Goal: Answer question/provide support

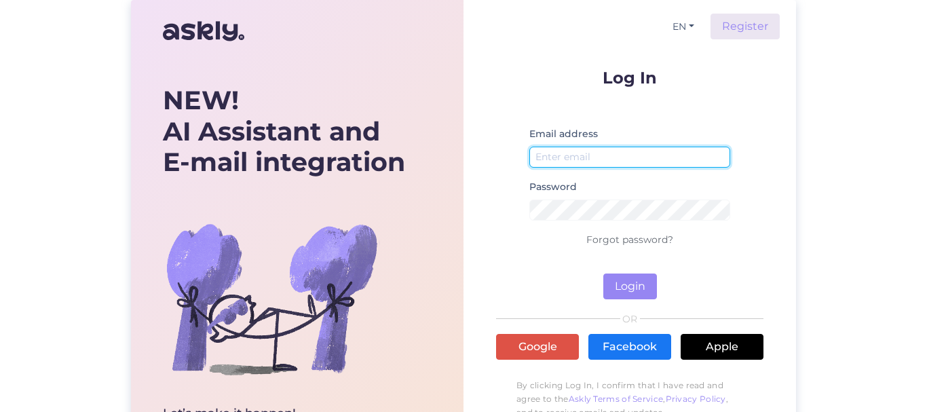
click at [551, 158] on input "email" at bounding box center [629, 157] width 201 height 21
type input "[EMAIL_ADDRESS][DOMAIN_NAME]"
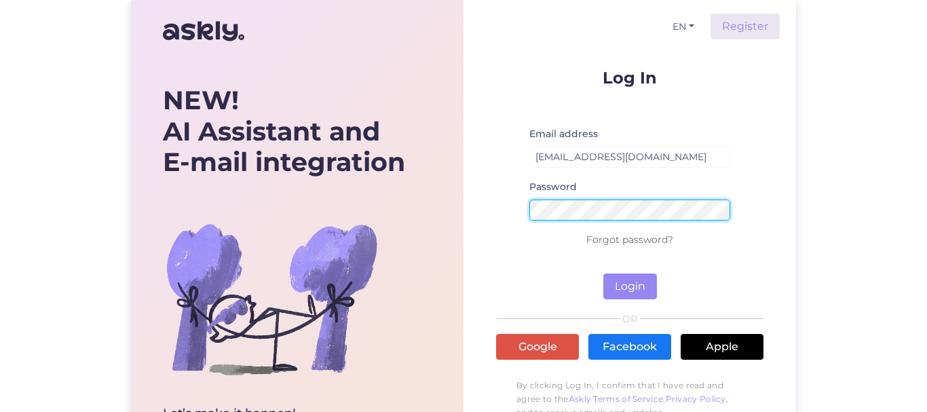
click at [603, 273] on button "Login" at bounding box center [630, 286] width 54 height 26
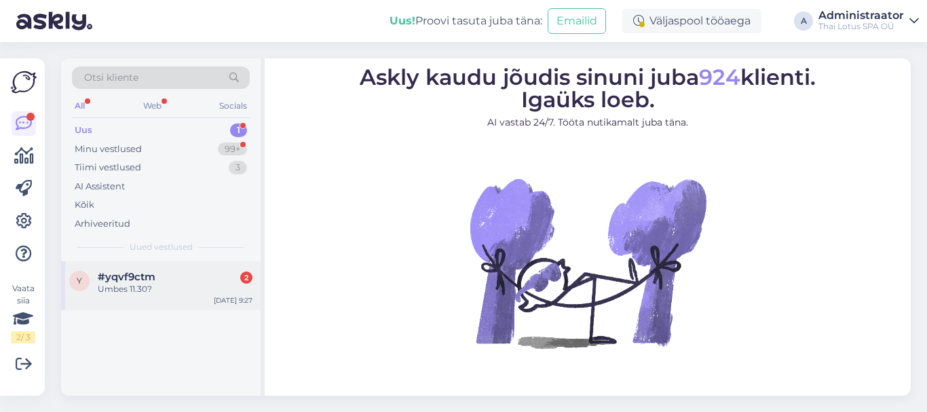
click at [153, 286] on div "Umbes 11.30?" at bounding box center [175, 289] width 155 height 12
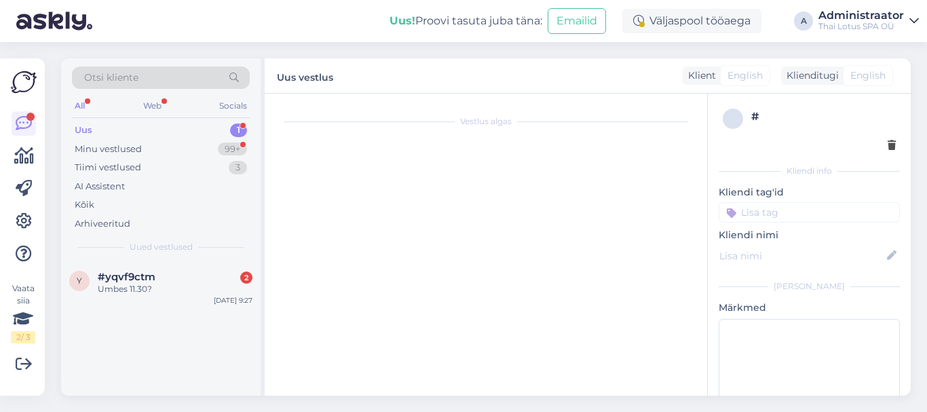
scroll to position [18, 0]
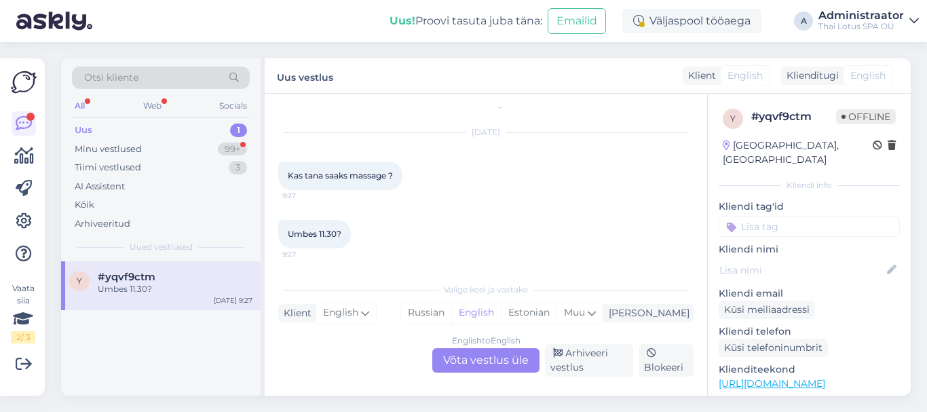
click at [467, 360] on div "English to English Võta vestlus üle" at bounding box center [485, 360] width 107 height 24
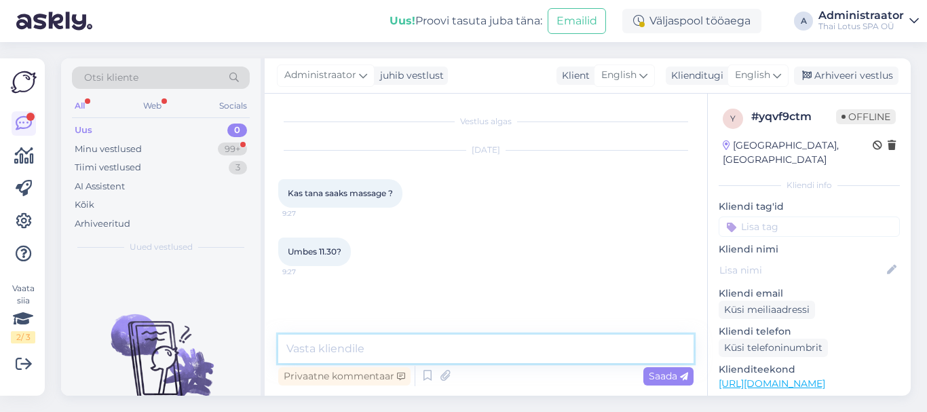
click at [326, 343] on textarea at bounding box center [485, 348] width 415 height 28
click at [311, 349] on textarea "Tere!Meil on pakkuda" at bounding box center [485, 348] width 415 height 28
click at [425, 347] on textarea "Tere! Meil on pakkuda" at bounding box center [485, 348] width 415 height 28
click at [503, 353] on textarea "Tere! Meil on pakkuda 60 min massaazi matil" at bounding box center [485, 348] width 415 height 28
click at [556, 351] on textarea "Tere! Meil on pakkuda 60 min massaazi tai matil" at bounding box center [485, 348] width 415 height 28
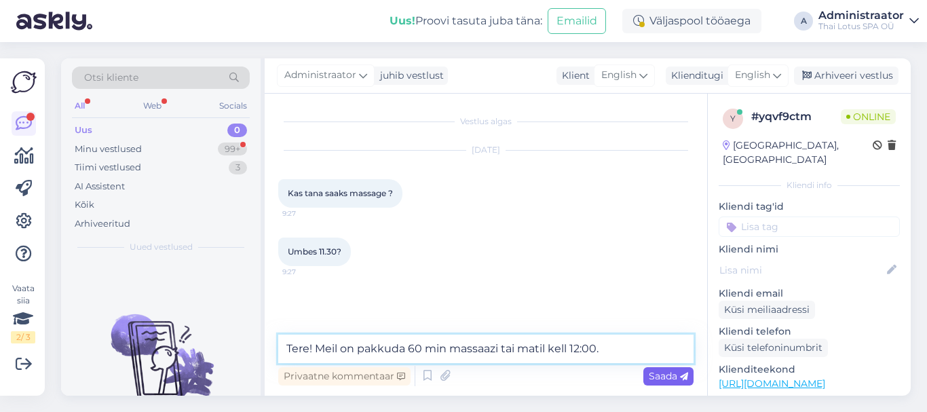
type textarea "Tere! Meil on pakkuda 60 min massaazi tai matil kell 12:00."
click at [663, 371] on span "Saada" at bounding box center [667, 376] width 39 height 12
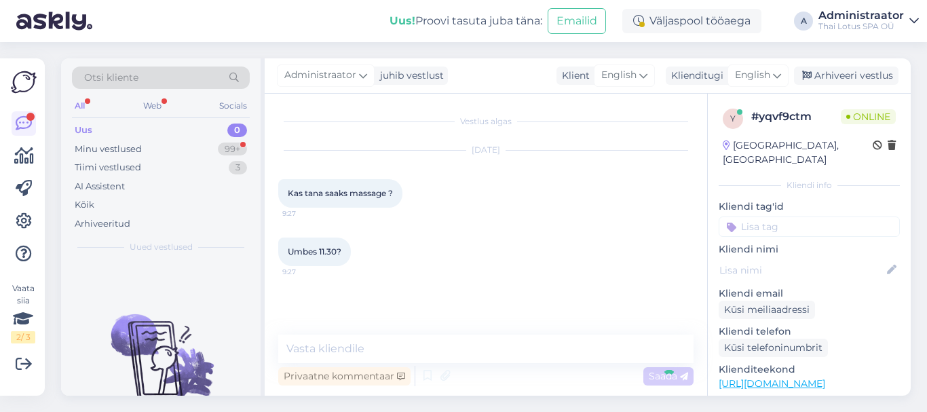
scroll to position [17, 0]
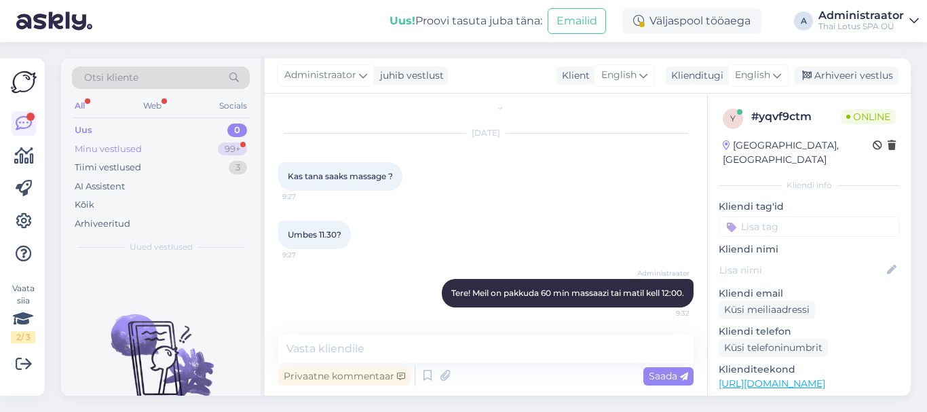
click at [98, 147] on div "Minu vestlused" at bounding box center [108, 149] width 67 height 14
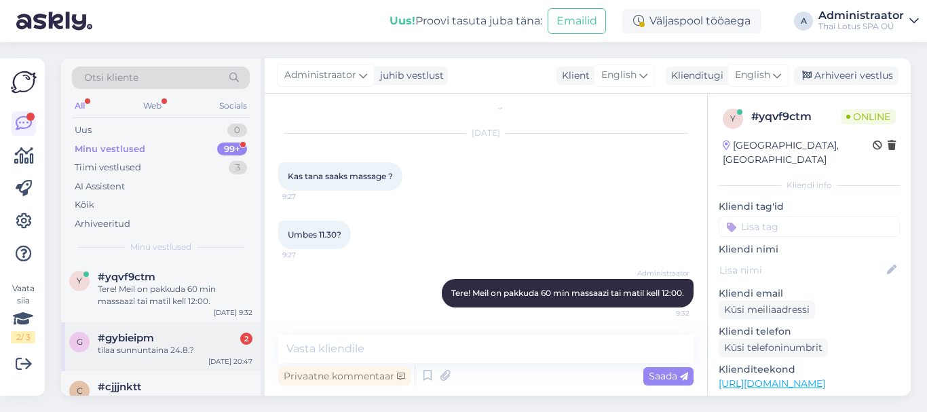
click at [131, 341] on span "#gybieipm" at bounding box center [126, 338] width 56 height 12
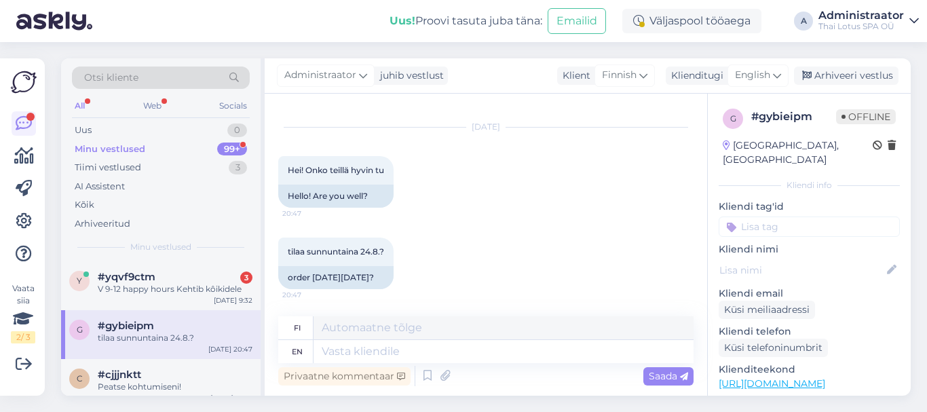
scroll to position [1362, 0]
click at [416, 347] on textarea at bounding box center [503, 351] width 380 height 23
type textarea "Hello"
type textarea "Hei"
type textarea "Hello!"
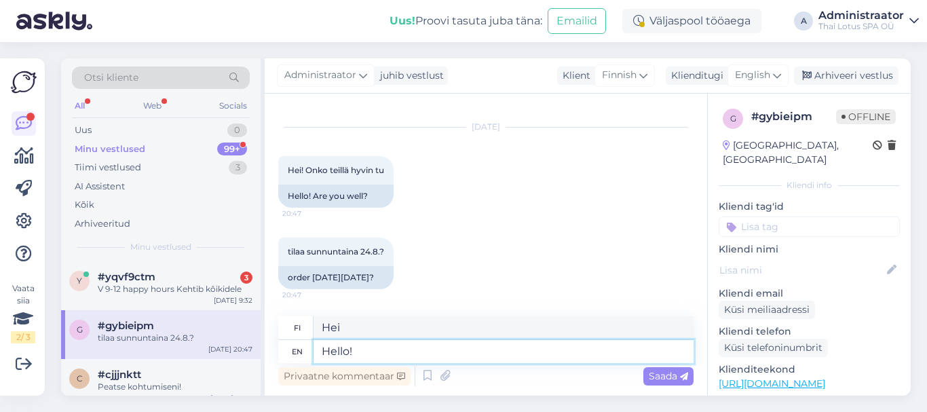
type textarea "Hei!"
type textarea "Hello! We"
type textarea "Hei! Me"
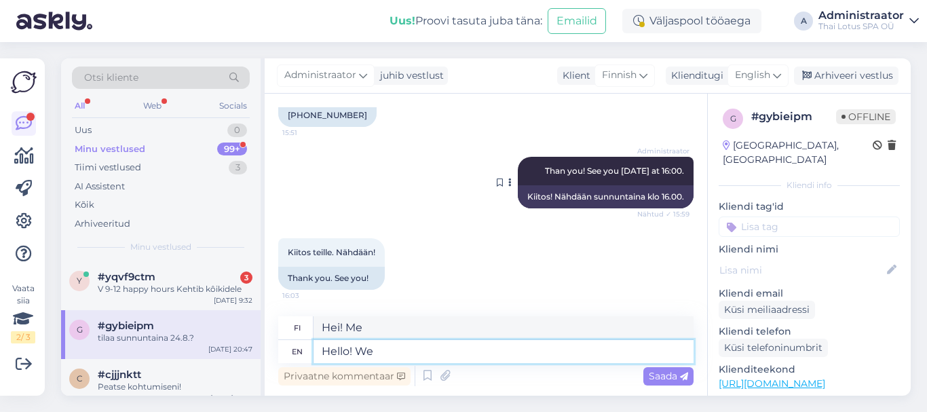
scroll to position [1159, 0]
type textarea "Hello! We cong"
type textarea "Hei! Me kongimme"
type textarea "Hello! We conf"
type textarea "Hei! Me huijaamme"
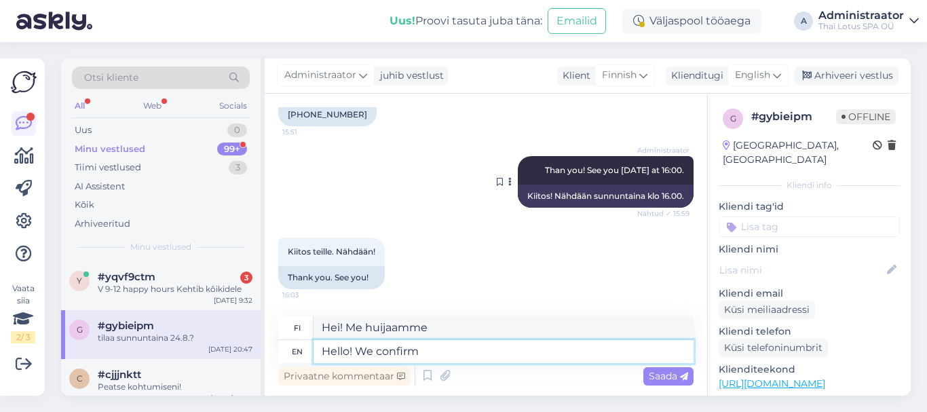
type textarea "Hello! We confirm"
type textarea "Hei! Vahvistamme"
type textarea "Hello! We confirm your"
type textarea "Hei! Vahvistamme sinun"
type textarea "Hello! We confirm your bookin"
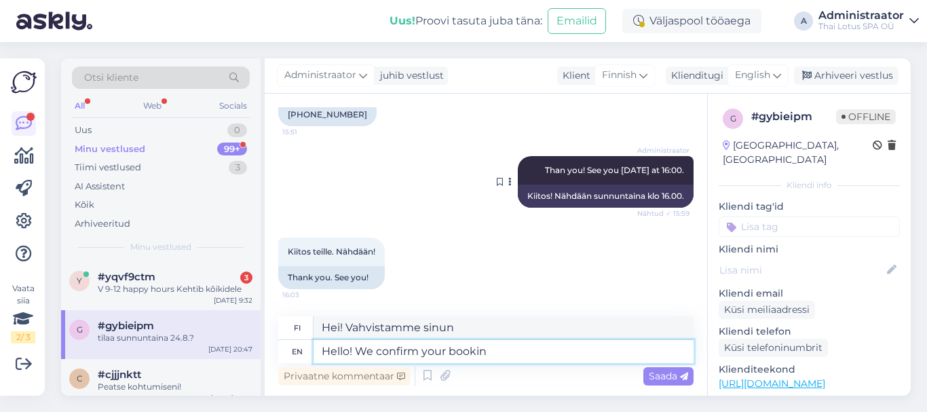
type textarea "Hei! Vahvistamme varauksesi"
type textarea "Hello! We confirm your booking on 24.08"
type textarea "Hei! Vahvistamme varauksesi 24.08"
type textarea "Hello! We confirm your booking on 24.08 at"
type textarea "Hei! Vahvistamme varauksesi 24.08 klo"
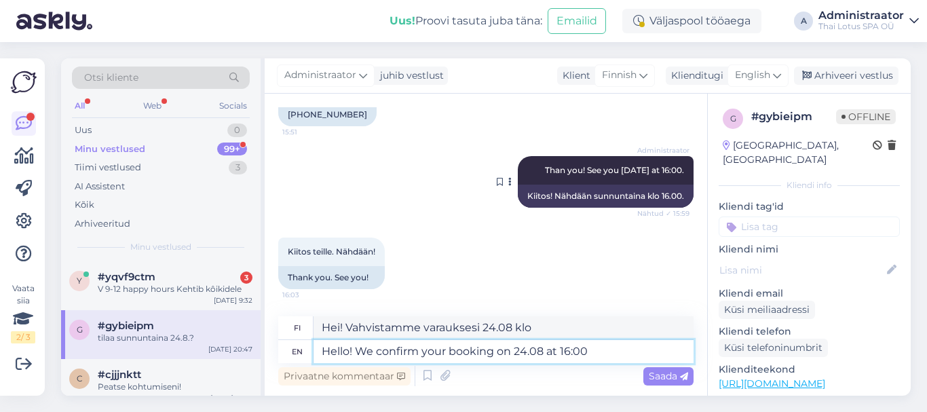
type textarea "Hello! We confirm your booking on 24.08 at 16:00"
type textarea "Hei! Vahvistamme varauksesi [DATE] 16:00"
type textarea "Hello! We confirm your booking on 24.08 at 16:00 for"
type textarea "Hei! Vahvistamme varauksesi [DATE] 16:00 kohteeseen"
type textarea "Hello! We confirm your booking on 24.08 at 16:00 for"
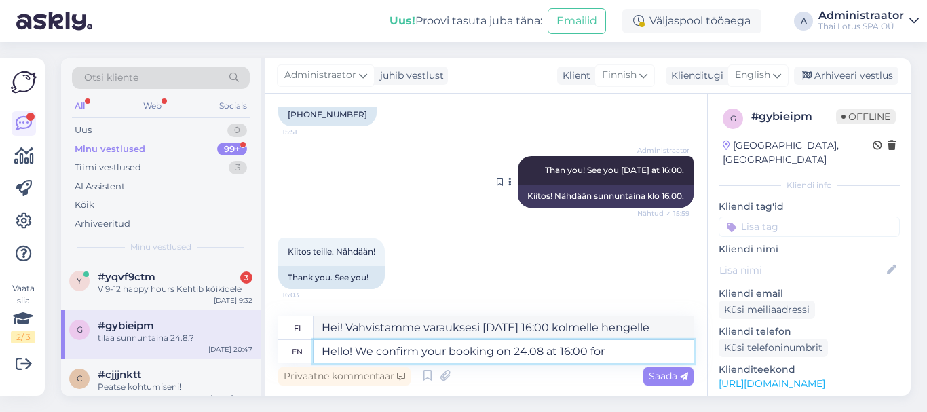
type textarea "Hei! Vahvistamme varauksesi [DATE] 16:00 kohteeseen"
type textarea "Hello! We confirm your booking on 24.08 at 16:00 for 3"
type textarea "Hei! Vahvistamme varauksesi [DATE] 16:00 kolmelle hengelle"
type textarea "Hello! We confirm your booking on 24.08 at 16:00 for 3 foot mas"
type textarea "Hei! Vahvistamme varauksesi [DATE] 16:00 3 jalalle"
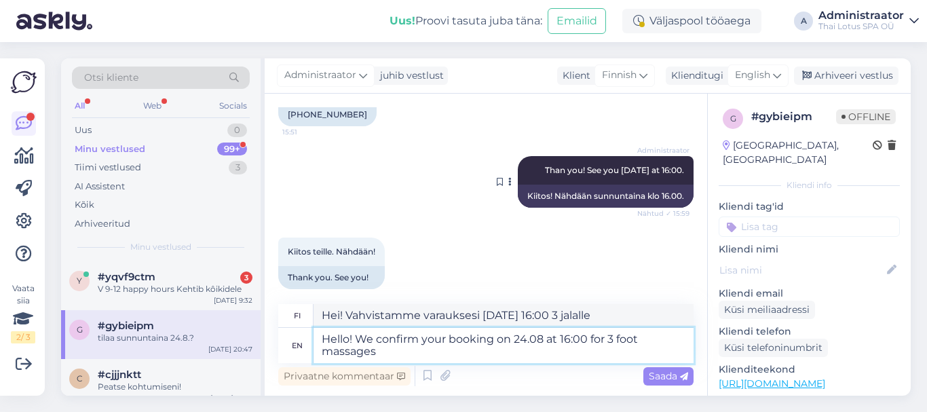
type textarea "Hello! We confirm your booking on 24.08 at 16:00 for 3 foot massages"
type textarea "Hei! Vahvistamme varauksesi [DATE] 16:00 kolmeen jalkahierontaan."
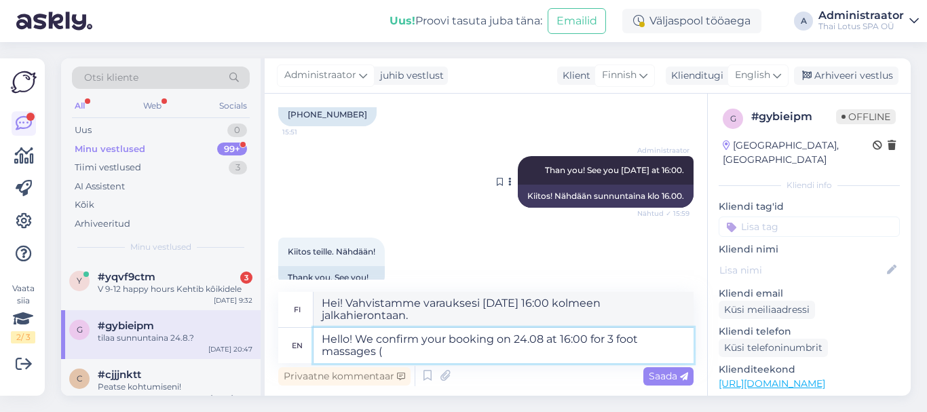
type textarea "Hello! We confirm your booking on 24.08 at 16:00 for 3 foot massages (3"
type textarea "Hei! Vahvistamme varauksesi [DATE] 16:00 kolmelle jalkahieronnalle ("
type textarea "Hello! We confirm your booking on 24.08 at 16:00 for 3 foot massages (30"
type textarea "Hei! Vahvistamme varauksesi [DATE] 16:00 kolmelle jalkahieronnalle (30"
type textarea "Hello! We confirm your booking on 24.08 at 16:00 for 3 foot massages (30 min)."
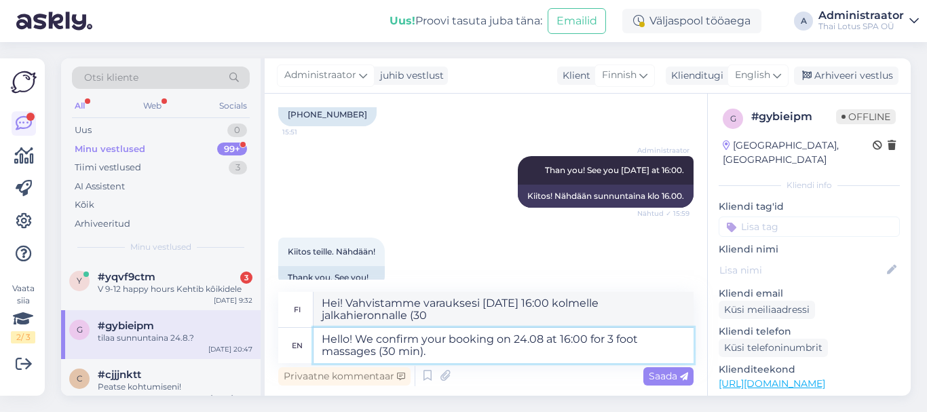
type textarea "Hei! Vahvistamme varauksesi 24.08 klo 16:00 kolmeen jalkahierontaan (30 min)."
type textarea "Hello! We confirm your booking on 24.08 at 16:00 for 3 foot massages (30 min)."
click at [657, 376] on span "Saada" at bounding box center [667, 376] width 39 height 12
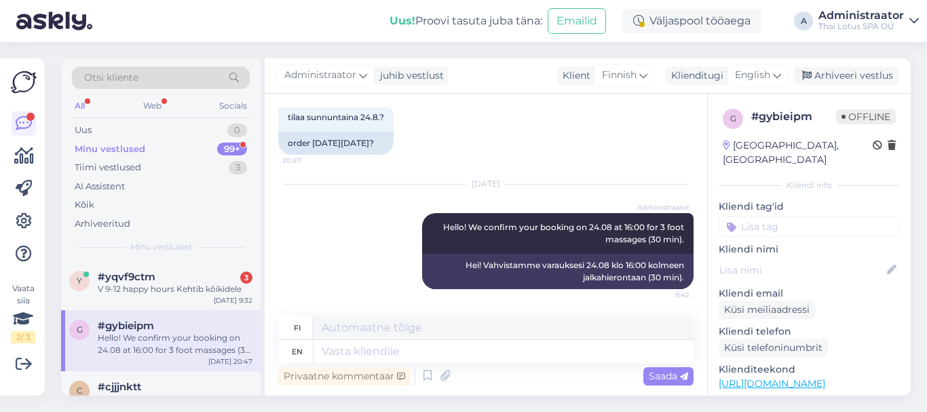
scroll to position [1496, 0]
click at [418, 343] on textarea at bounding box center [503, 351] width 380 height 23
type textarea "Than"
type textarea "Kuin"
type textarea "Than yoy"
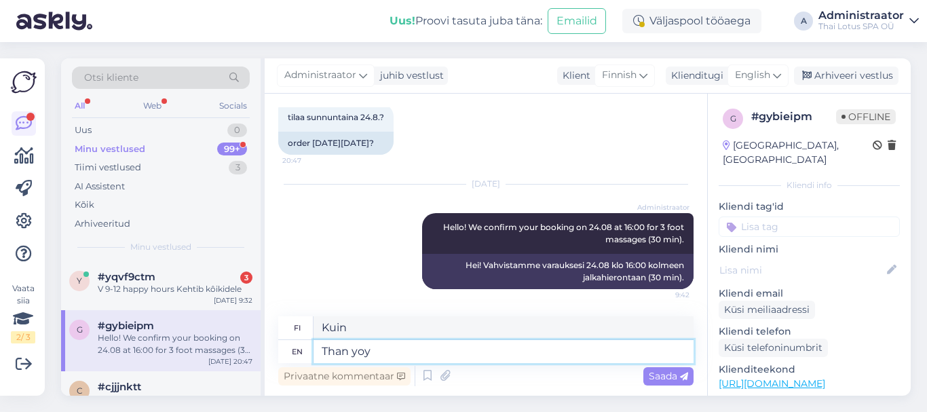
type textarea "Kuin sinä!"
type textarea "Than you!"
type textarea "Kuin sinä"
type textarea "Than you!"
type textarea "Kuin sinä!"
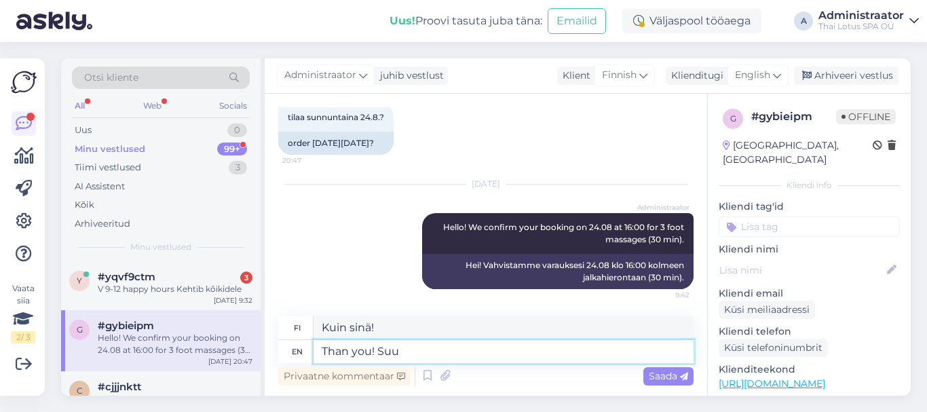
type textarea "Than you! Su"
type textarea "Kuin sinä! Suu"
type textarea "Than you! See"
type textarea "Kuin sinä! Näetkö?"
type textarea "Than you! See you"
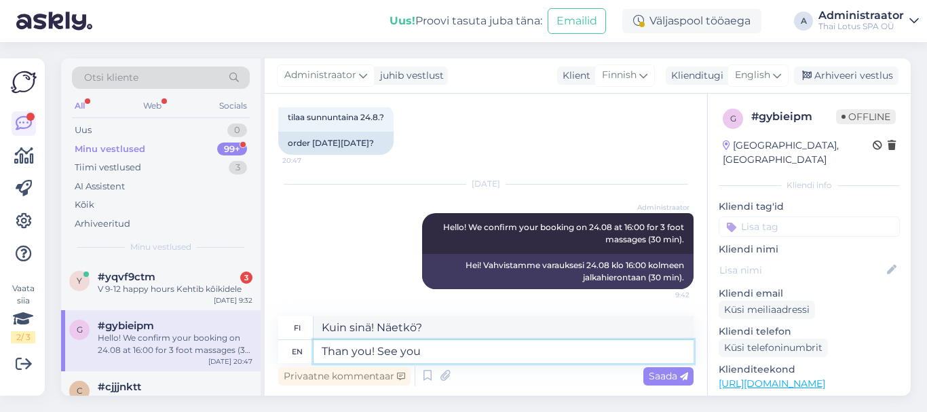
type textarea "Kiitos sinulle! Nähdään!"
type textarea "Than you! See you [DATE]!"
type textarea "Kiitos! Nähdään sunnuntaina!"
click at [346, 349] on textarea "Than you! See you [DATE]!" at bounding box center [503, 351] width 380 height 23
type textarea "Thank you! See you [DATE]!"
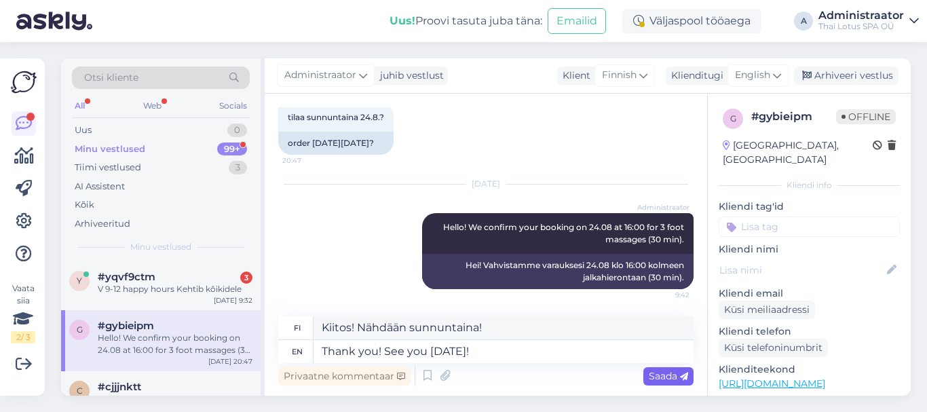
click at [672, 374] on span "Saada" at bounding box center [667, 376] width 39 height 12
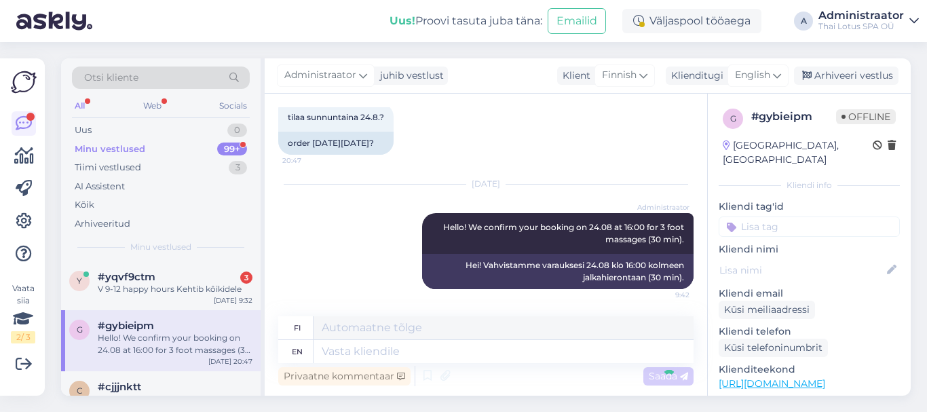
scroll to position [1578, 0]
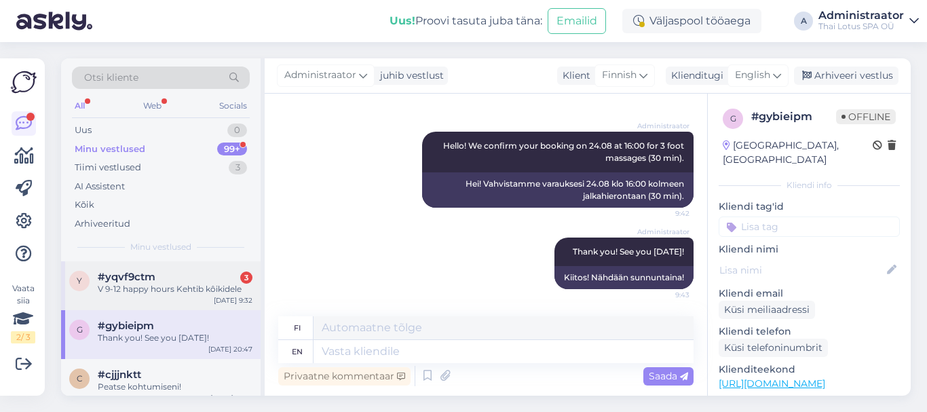
click at [220, 291] on div "V 9-12 happy hours Kehtib kôikidele" at bounding box center [175, 289] width 155 height 12
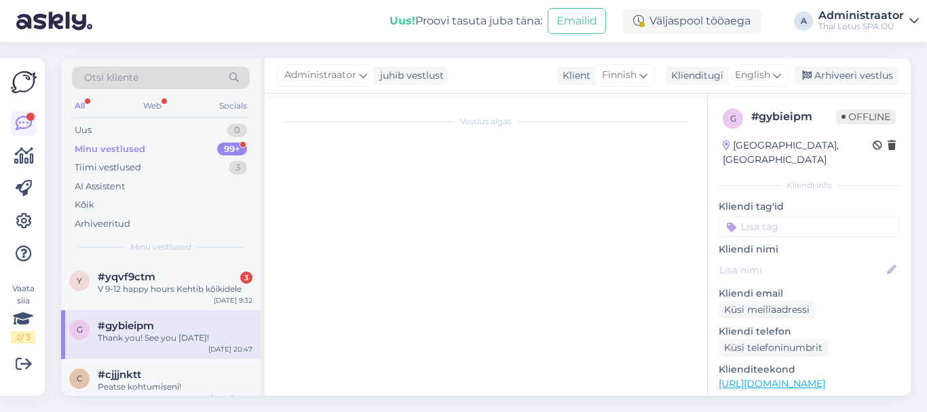
scroll to position [174, 0]
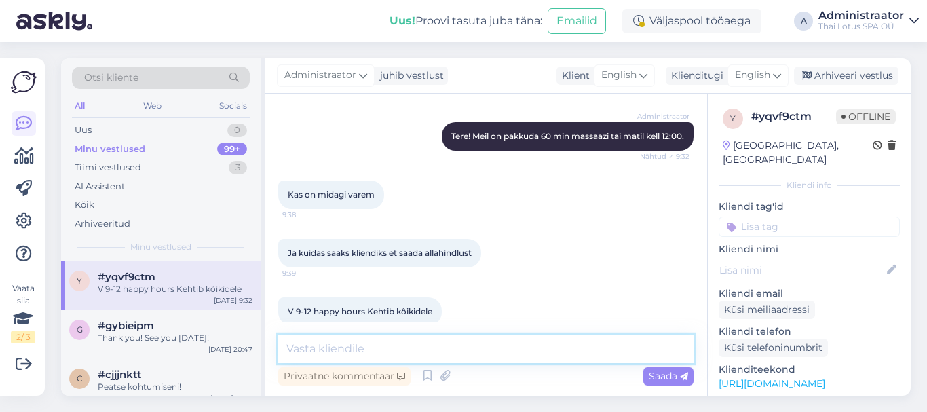
click at [402, 348] on textarea at bounding box center [485, 348] width 415 height 28
type textarea "Kliendikaart vormistatakse kohapeal ja maksab 10 eurot."
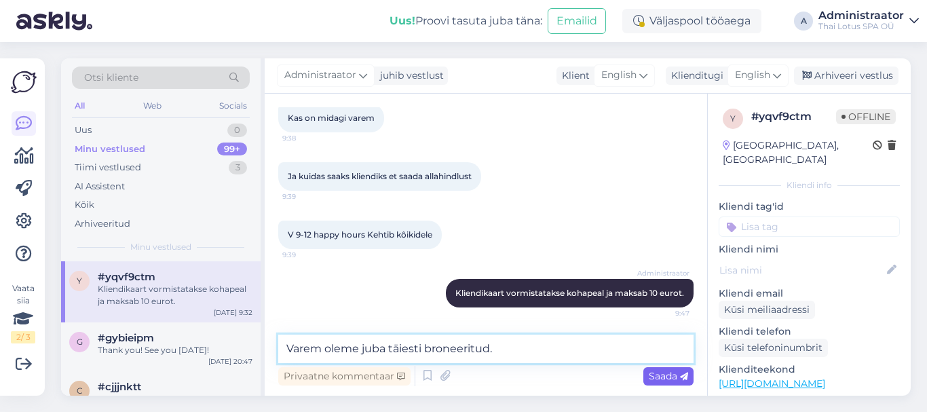
type textarea "Varem oleme juba täiesti broneeritud."
click at [669, 378] on span "Saada" at bounding box center [667, 376] width 39 height 12
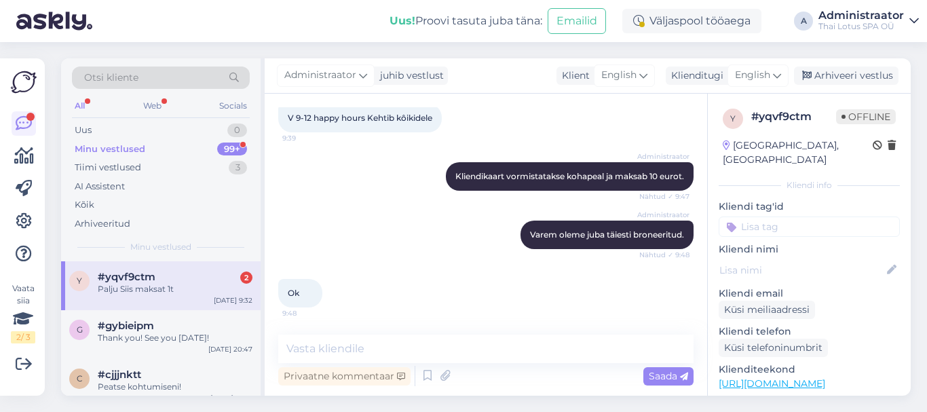
scroll to position [425, 0]
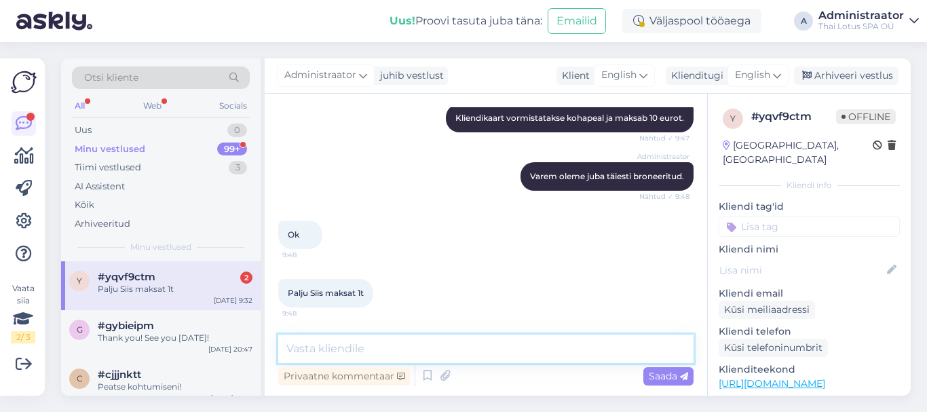
click at [360, 349] on textarea at bounding box center [485, 348] width 415 height 28
click at [341, 347] on textarea "53 eur või 48 eur" at bounding box center [485, 348] width 415 height 28
type textarea "53 eur või kliendikaardiga 48 eur"
click at [662, 372] on span "Saada" at bounding box center [667, 376] width 39 height 12
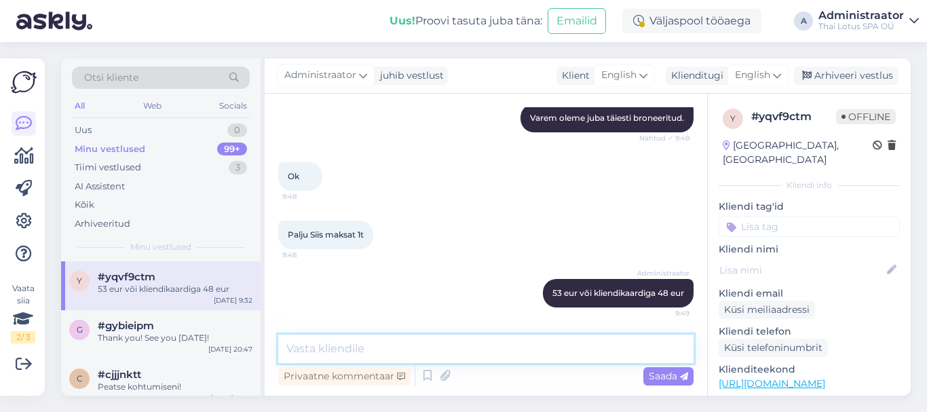
click at [418, 347] on textarea at bounding box center [485, 348] width 415 height 28
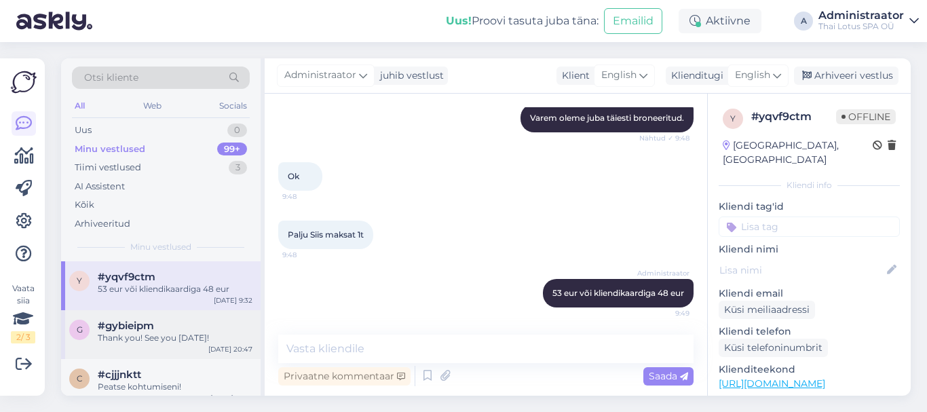
click at [170, 339] on div "Thank you! See you [DATE]!" at bounding box center [175, 338] width 155 height 12
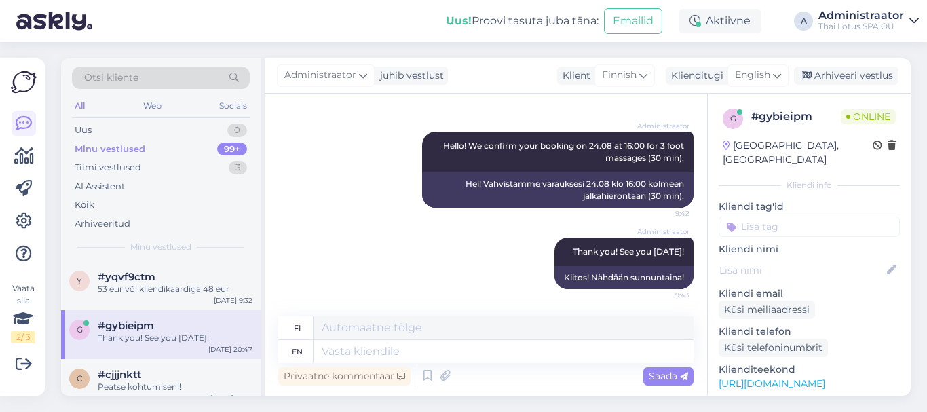
scroll to position [1578, 0]
click at [378, 349] on textarea at bounding box center [503, 351] width 380 height 23
type textarea "So"
type textarea "S"
type textarea "Sor"
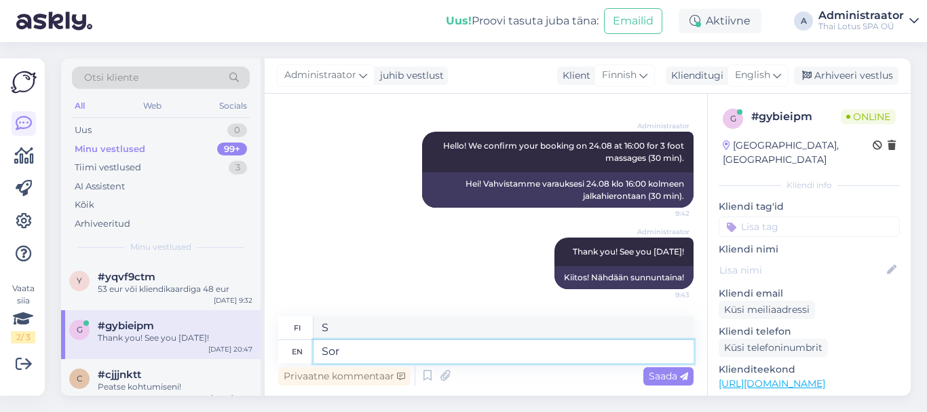
type textarea "Niin"
type textarea "Sorry"
type textarea "Anteeksi"
type textarea "Sorry,"
type textarea "Anteeksi,"
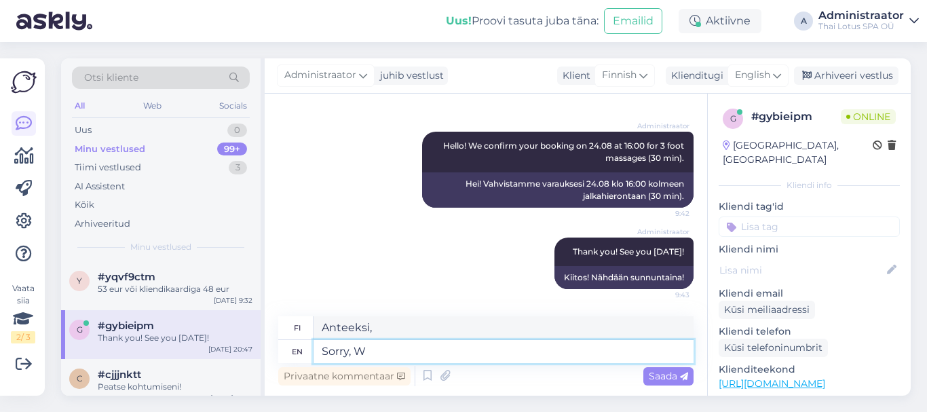
type textarea "Sorry, Wh"
type textarea "Anteeksi, W"
type textarea "Sorry, What"
type textarea "Anteeksi, mitä"
type textarea "Sorry,"
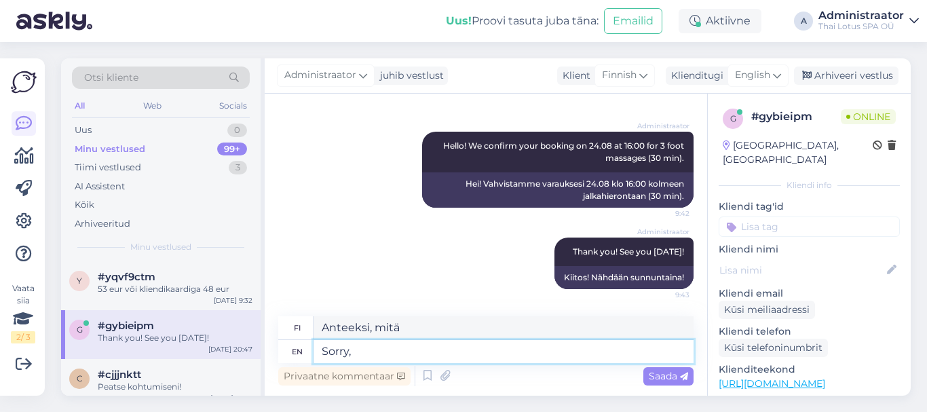
type textarea "Anteeksi,"
type textarea "Sorry, w"
type textarea "Anteeksi, w"
type textarea "Sorry,"
type textarea "Anteeksi,"
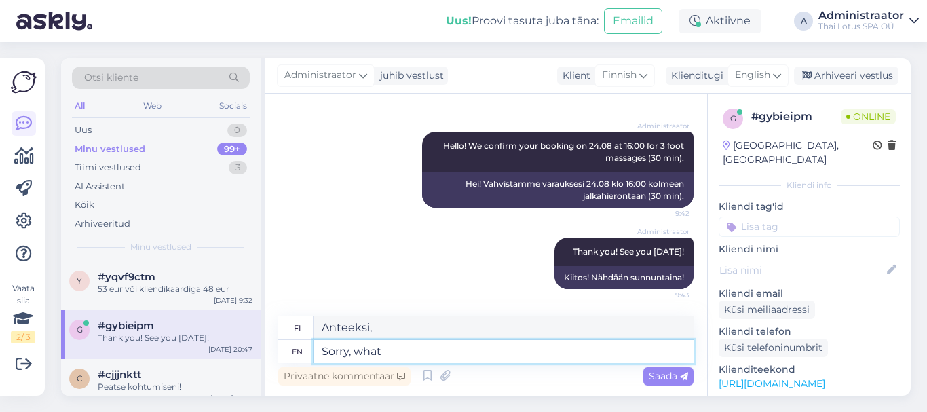
type textarea "Sorry, what"
type textarea "Anteeksi, mitä"
type textarea "Sorry, what massages"
type textarea "Anteeksi, mitä hierontoja"
type textarea "Sorry, what massages would"
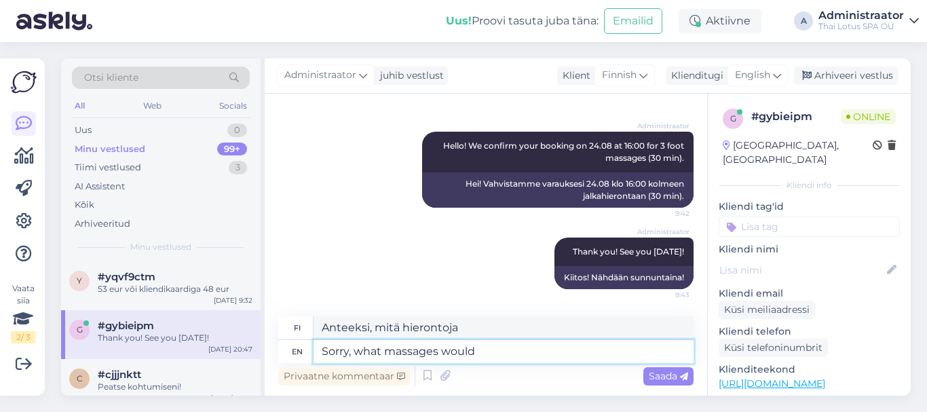
type textarea "Anteeksi, mitä hierontoja tekisi"
type textarea "Sorry, what massages would you"
type textarea "Anteeksi, mitä hierontoja haluaisit?"
type textarea "Sorry, what massages would you like"
type textarea "Anteeksi, mitä hierontoja haluaisit"
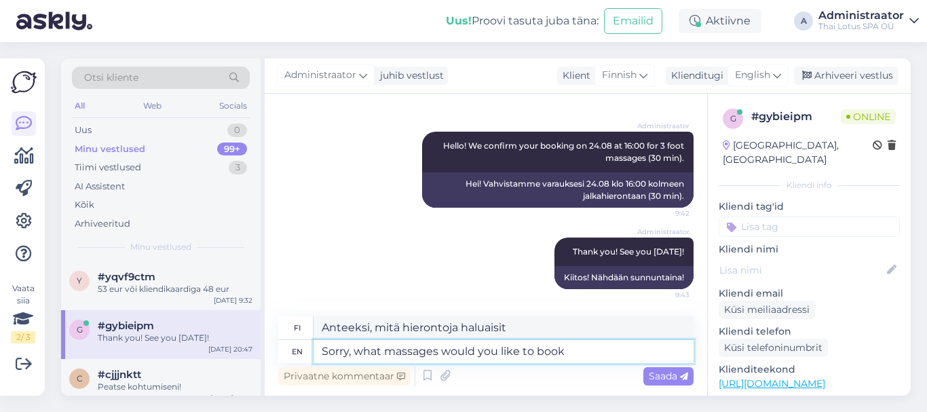
type textarea "Sorry, what massages would you like to book"
type textarea "Anteeksi, mitä hierontoja haluat varata"
type textarea "Sorry, what massages would you like to book on 28"
type textarea "Anteeksi, mitä hierontoja haluaisit varata 28. päivälle?"
type textarea "Sorry, what massages would you like to book on 24"
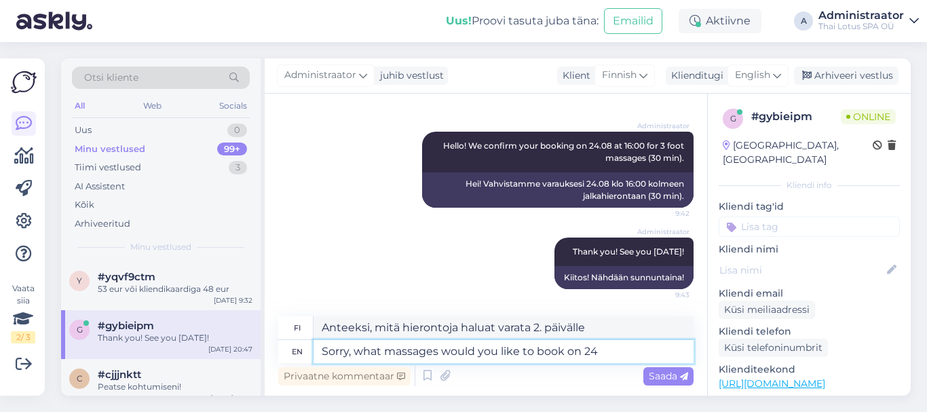
type textarea "Anteeksi, mitä hierontoja haluaisit varata 24. päivälle?"
type textarea "Sorry, what massages would you like to book on 24.08?"
type textarea "Anteeksi, mitä hierontoja haluaisit varata 24.08?"
type textarea "Sorry, what massages would you like to book on 24.08?"
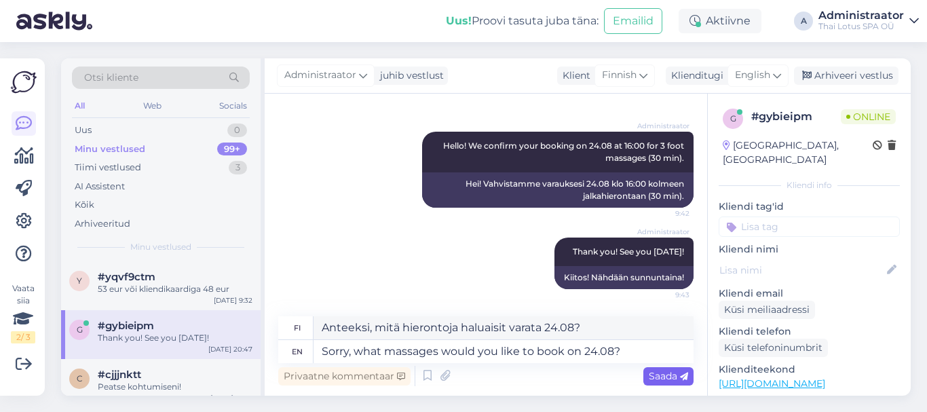
click at [653, 372] on span "Saada" at bounding box center [667, 376] width 39 height 12
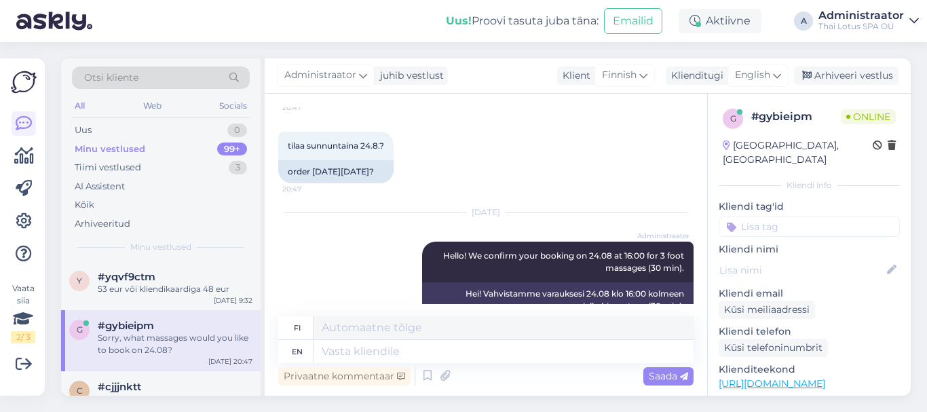
scroll to position [1523, 0]
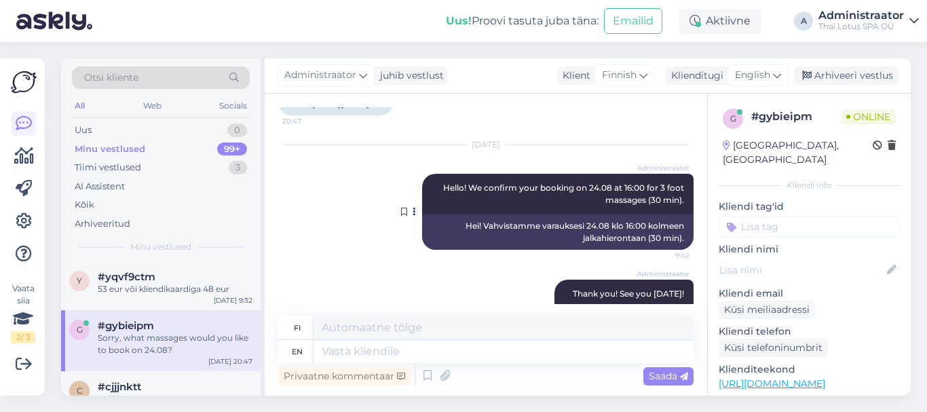
click at [503, 244] on div "Hei! Vahvistamme varauksesi 24.08 klo 16:00 kolmeen jalkahierontaan (30 min)." at bounding box center [557, 231] width 271 height 35
click at [412, 216] on icon at bounding box center [413, 212] width 3 height 8
click at [125, 335] on div "Sorry, what massages would you like to book on 24.08?" at bounding box center [175, 344] width 155 height 24
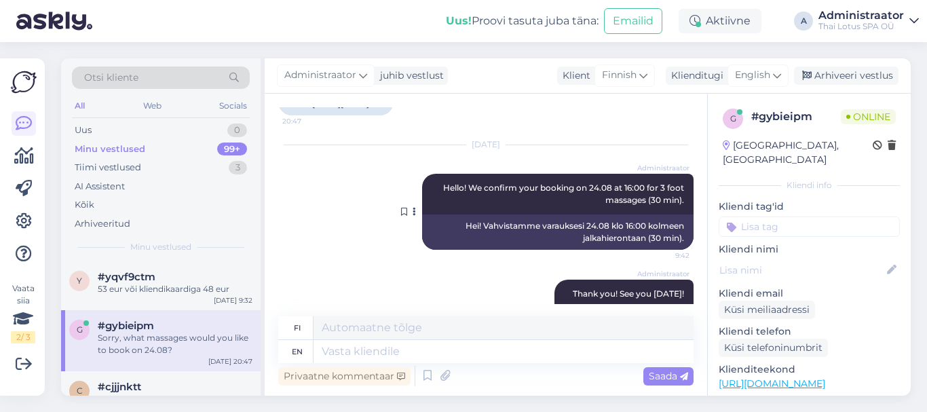
click at [410, 218] on button at bounding box center [414, 212] width 8 height 12
drag, startPoint x: 405, startPoint y: 222, endPoint x: 387, endPoint y: 244, distance: 28.0
click at [387, 244] on div "[DATE] Administraator Hello! We confirm your booking on 24.08 at 16:00 for 3 fo…" at bounding box center [485, 197] width 415 height 134
click at [412, 216] on icon at bounding box center [413, 212] width 3 height 8
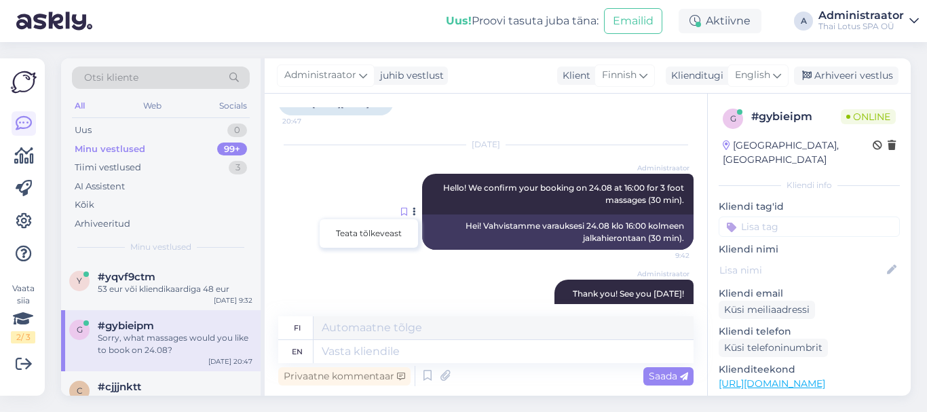
click at [401, 216] on icon at bounding box center [404, 212] width 6 height 8
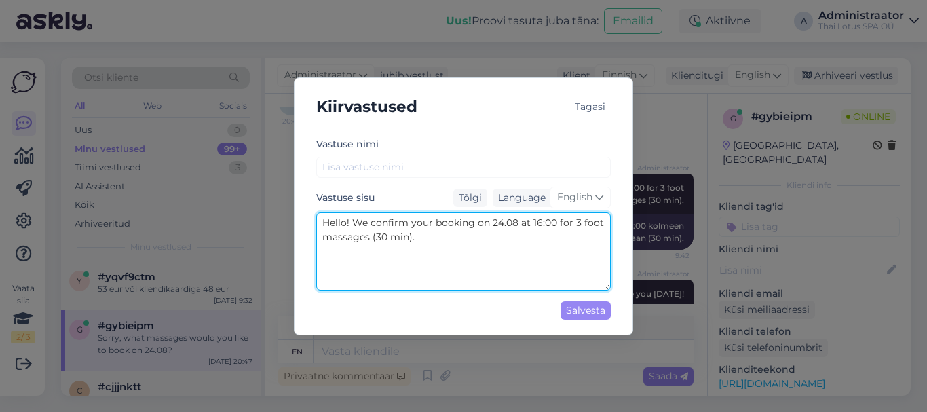
drag, startPoint x: 417, startPoint y: 236, endPoint x: 351, endPoint y: 225, distance: 66.7
click at [351, 225] on textarea "Hello! We confirm your booking on 24.08 at 16:00 for 3 foot massages (30 min)." at bounding box center [463, 251] width 294 height 78
type textarea "Hello! What massages would you like to have on 24.08?"
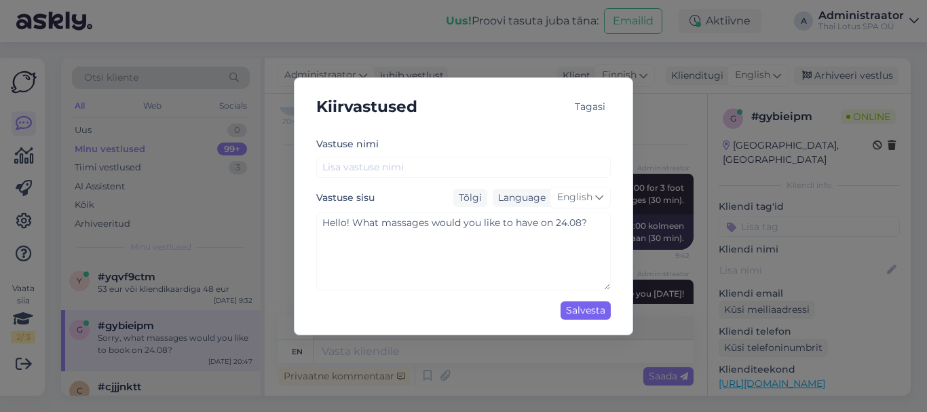
click at [583, 315] on div "Salvesta" at bounding box center [585, 310] width 50 height 18
click at [586, 310] on div "Salvesta" at bounding box center [585, 310] width 50 height 18
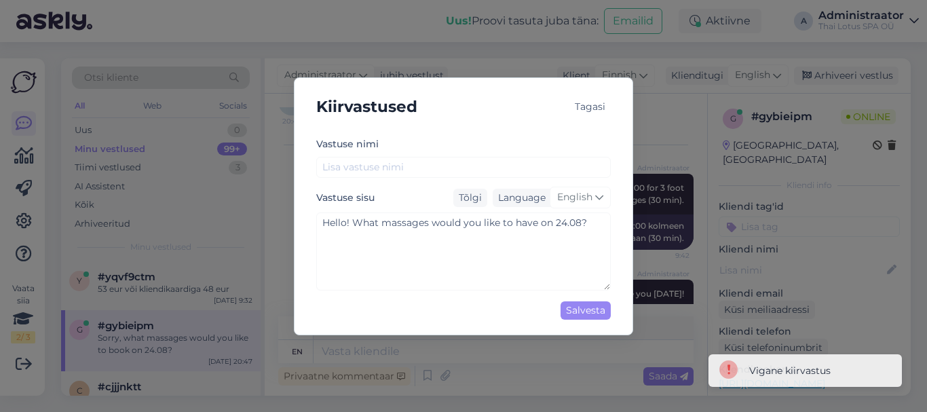
click at [596, 105] on div "Tagasi" at bounding box center [589, 107] width 41 height 18
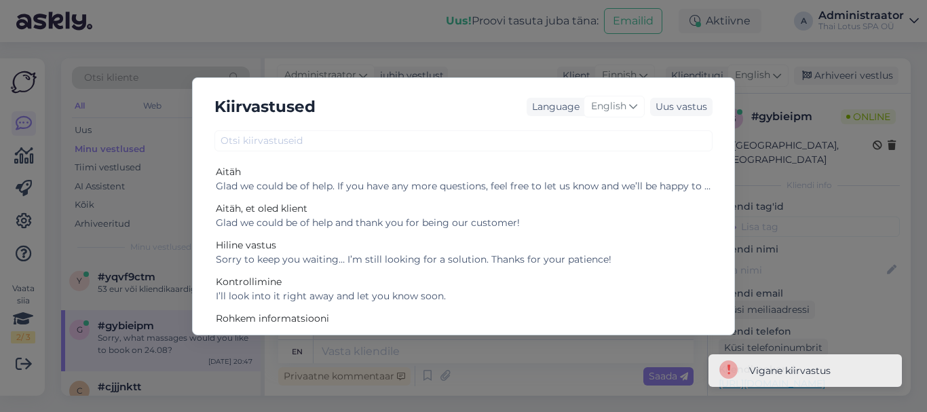
click at [506, 53] on div "Kiirvastused Language English Uus vastus Aitäh Glad we could be of help. If you…" at bounding box center [463, 206] width 927 height 412
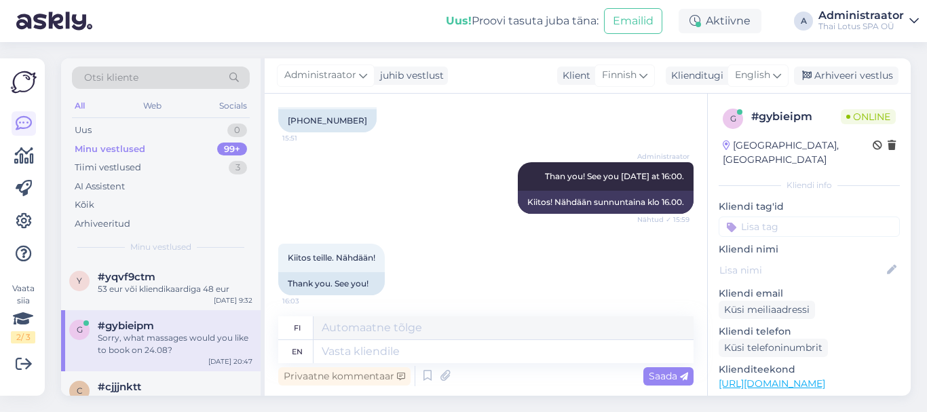
scroll to position [1153, 0]
